Goal: Book appointment/travel/reservation

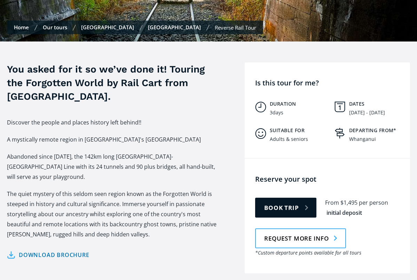
scroll to position [214, 0]
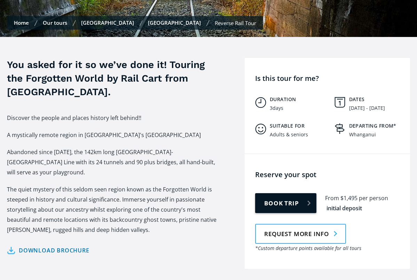
click at [293, 196] on link "Book trip" at bounding box center [285, 203] width 61 height 20
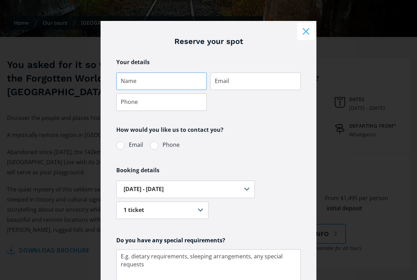
click at [123, 77] on input "Tour booking" at bounding box center [161, 80] width 91 height 17
type input "[PERSON_NAME]"
type input "[EMAIL_ADDRESS][DOMAIN_NAME]"
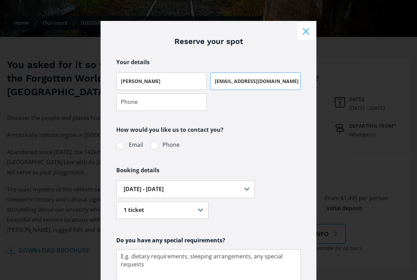
type input "[PHONE_NUMBER]"
click at [118, 148] on div "Tour booking" at bounding box center [120, 145] width 8 height 8
click at [123, 147] on input "Email" at bounding box center [125, 144] width 5 height 5
radio input "true"
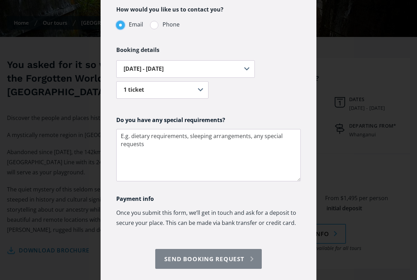
scroll to position [146, 0]
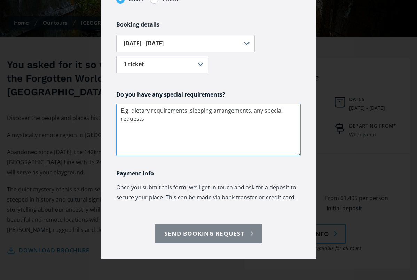
click at [122, 114] on textarea "Tour booking" at bounding box center [208, 129] width 185 height 52
type textarea "I like to have my own room"
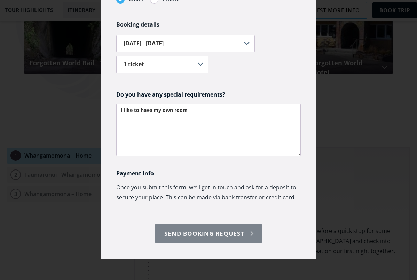
scroll to position [725, 0]
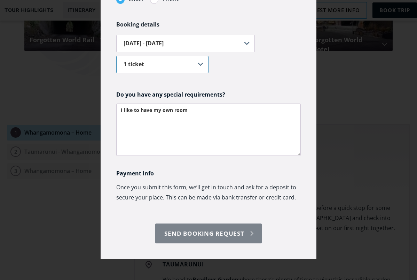
click at [200, 64] on select "1 ticket 2 tickets 3 tickets 4 tickets 5 or more tickets" at bounding box center [162, 64] width 92 height 17
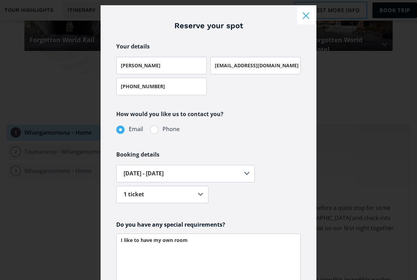
scroll to position [0, 0]
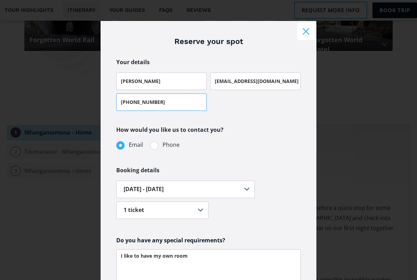
click at [149, 102] on input "[PHONE_NUMBER]" at bounding box center [161, 101] width 91 height 17
type input "+"
click at [124, 103] on input "Tour booking" at bounding box center [161, 101] width 91 height 17
type input "0274463889"
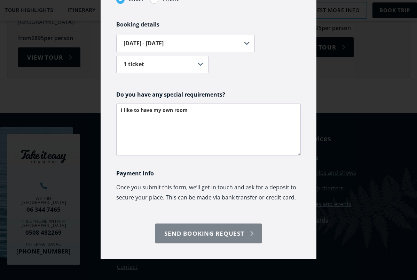
scroll to position [2204, 0]
